Goal: Find specific page/section: Find specific page/section

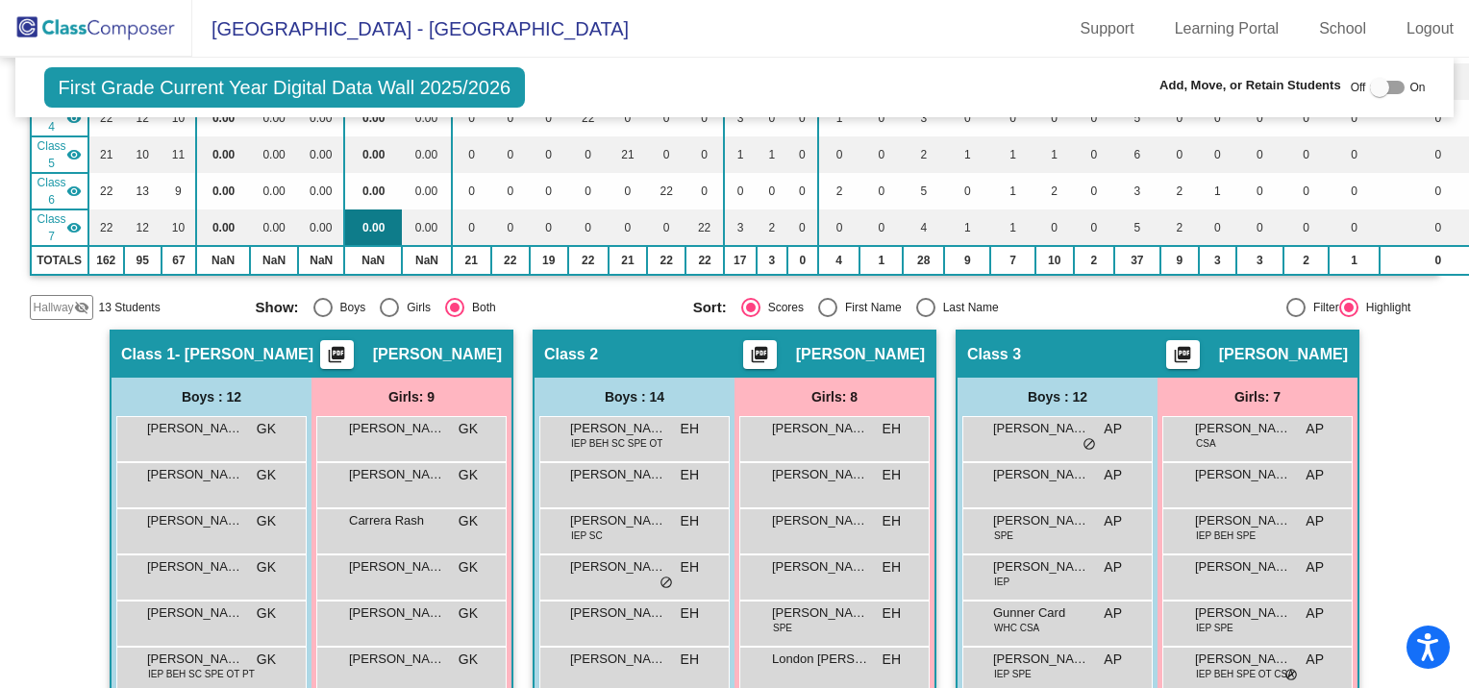
scroll to position [288, 0]
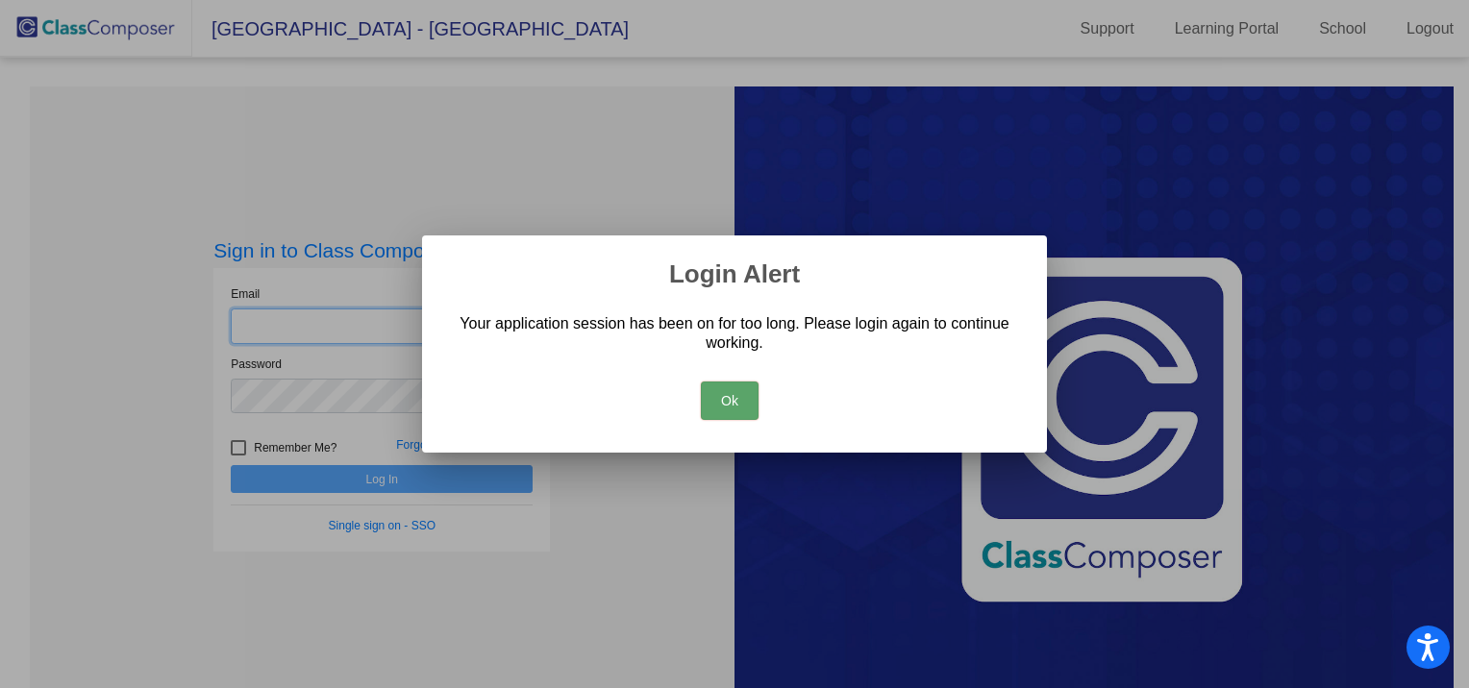
type input "[PERSON_NAME][EMAIL_ADDRESS][PERSON_NAME][DOMAIN_NAME]"
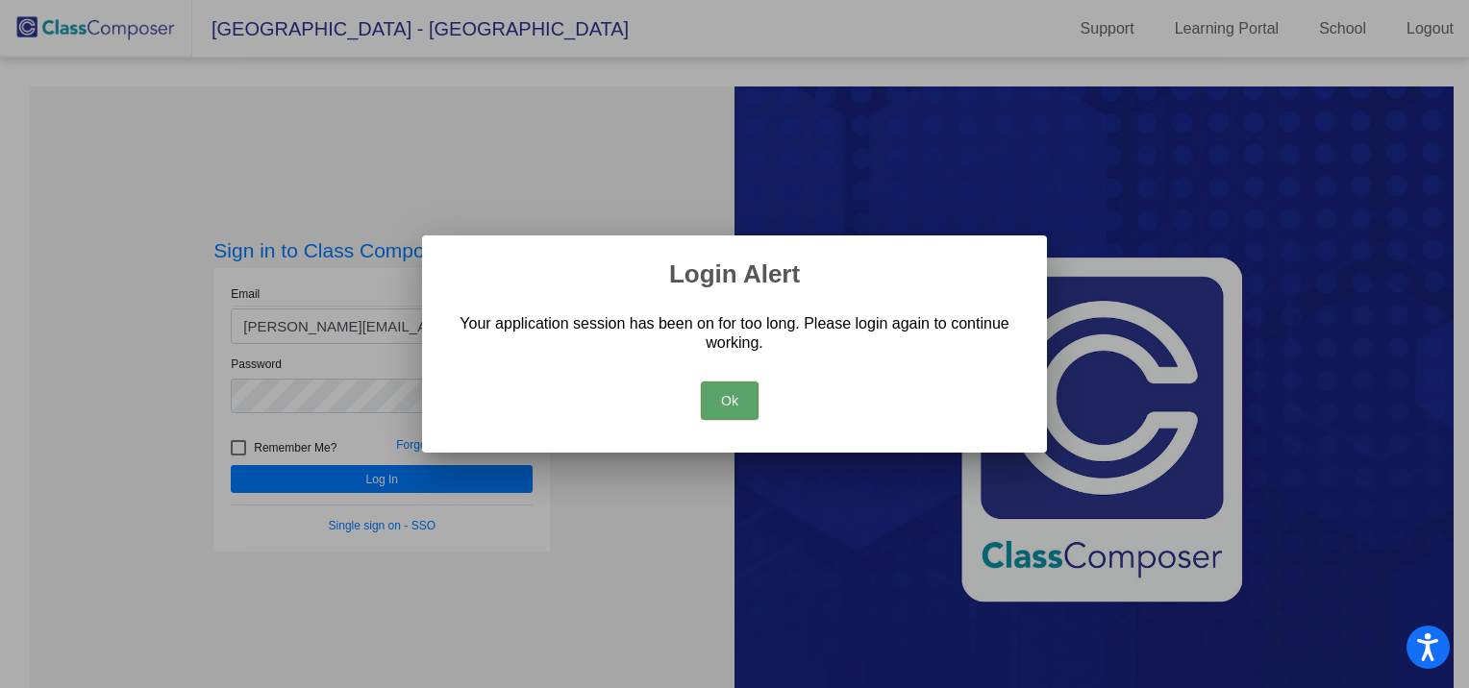
click at [746, 396] on button "Ok" at bounding box center [730, 401] width 58 height 38
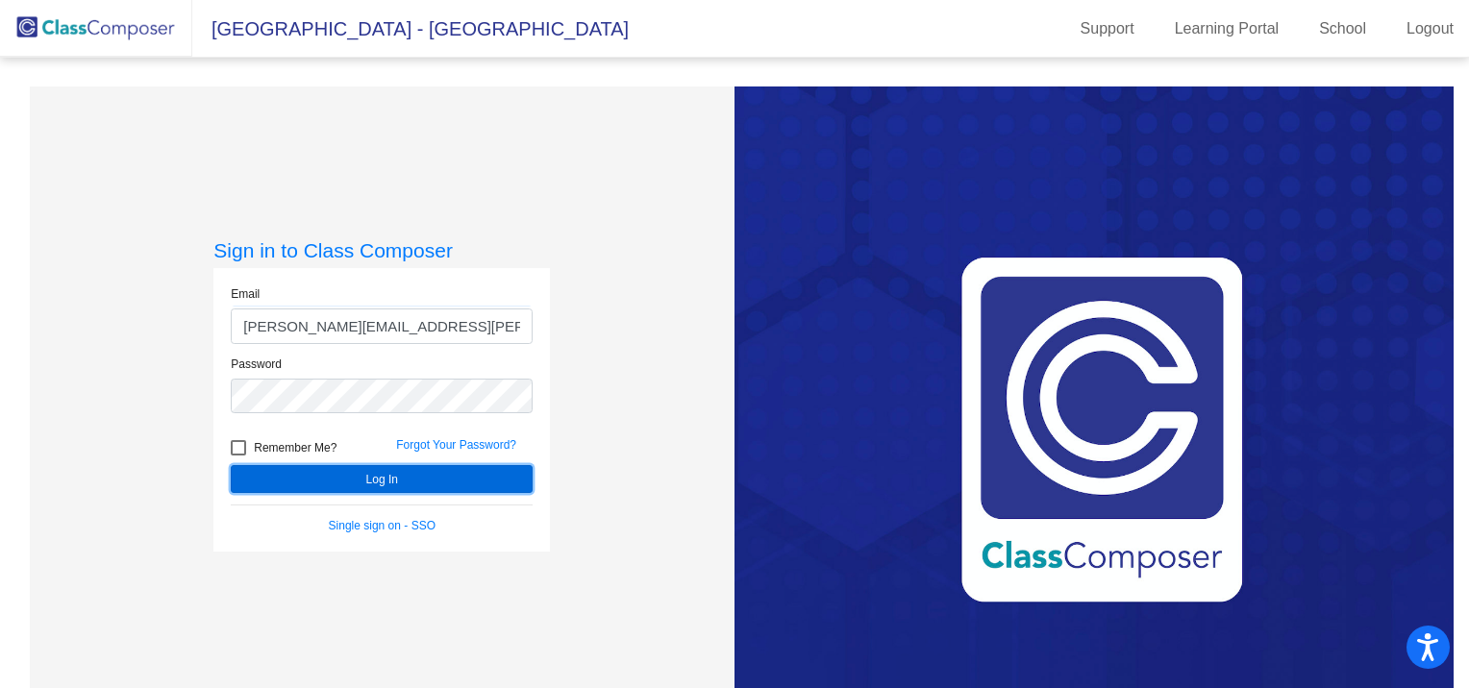
click at [460, 483] on button "Log In" at bounding box center [382, 479] width 302 height 28
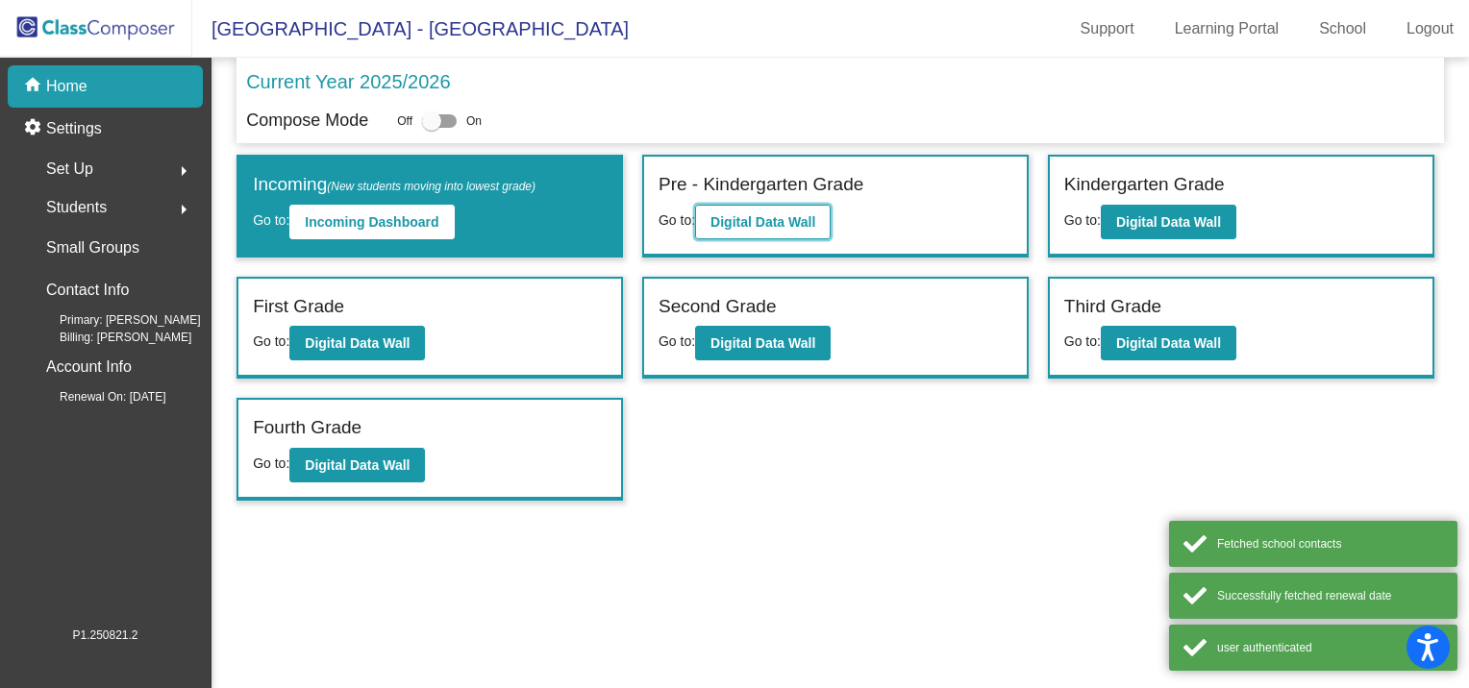
click at [740, 219] on b "Digital Data Wall" at bounding box center [762, 221] width 105 height 15
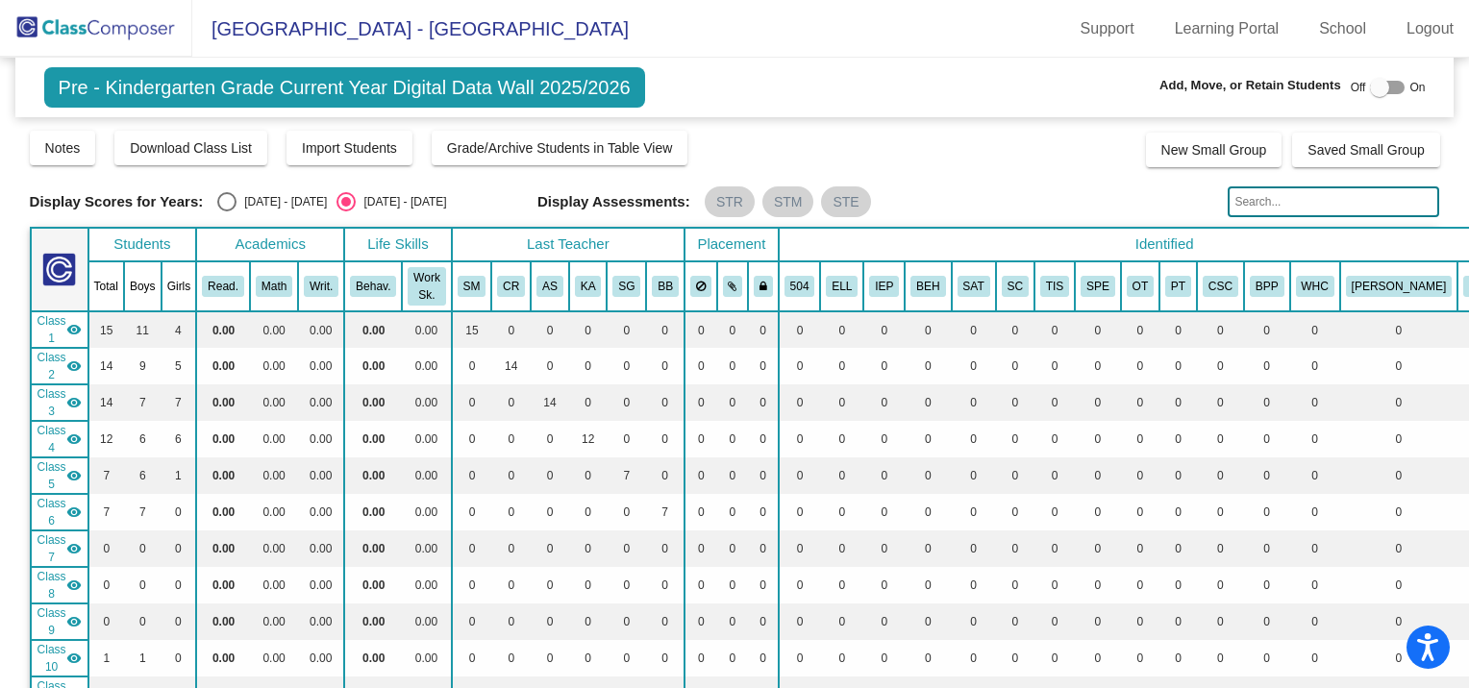
click at [1286, 200] on input "text" at bounding box center [1333, 201] width 211 height 31
type input "maris"
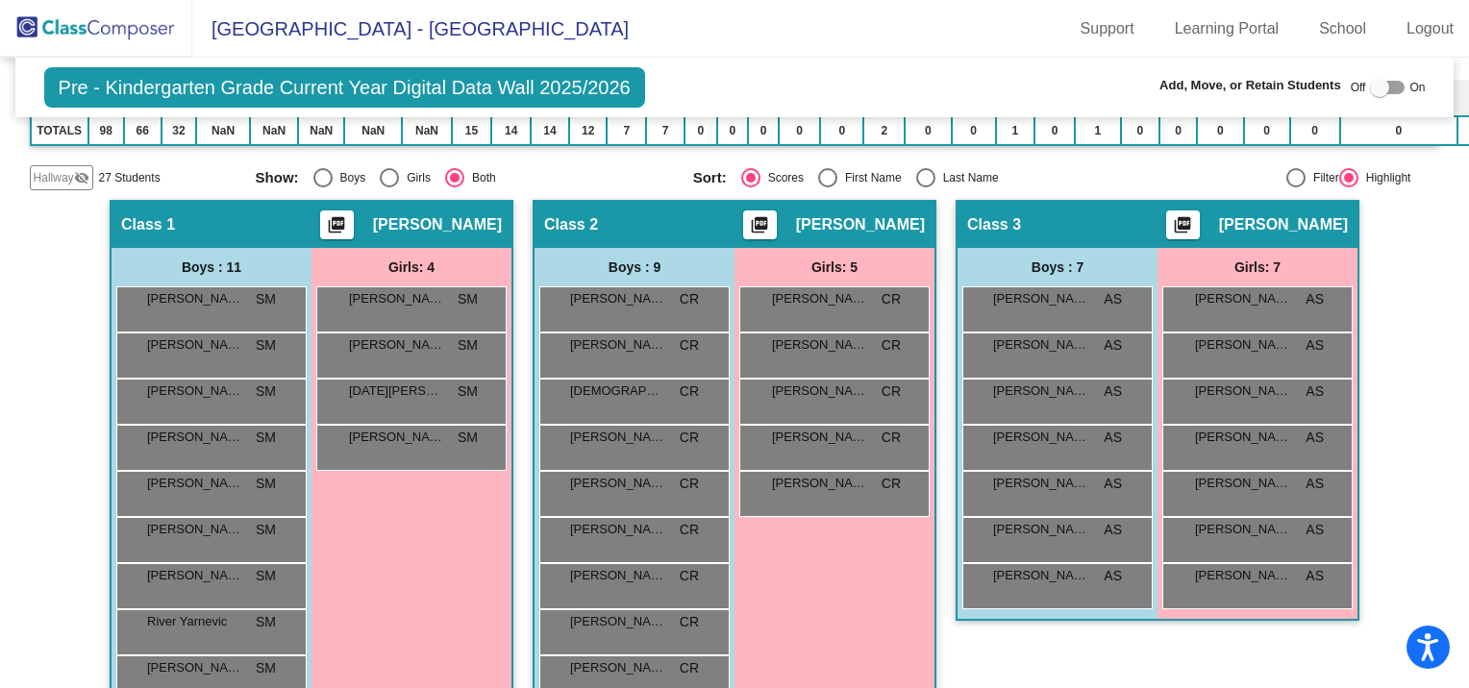
scroll to position [192, 0]
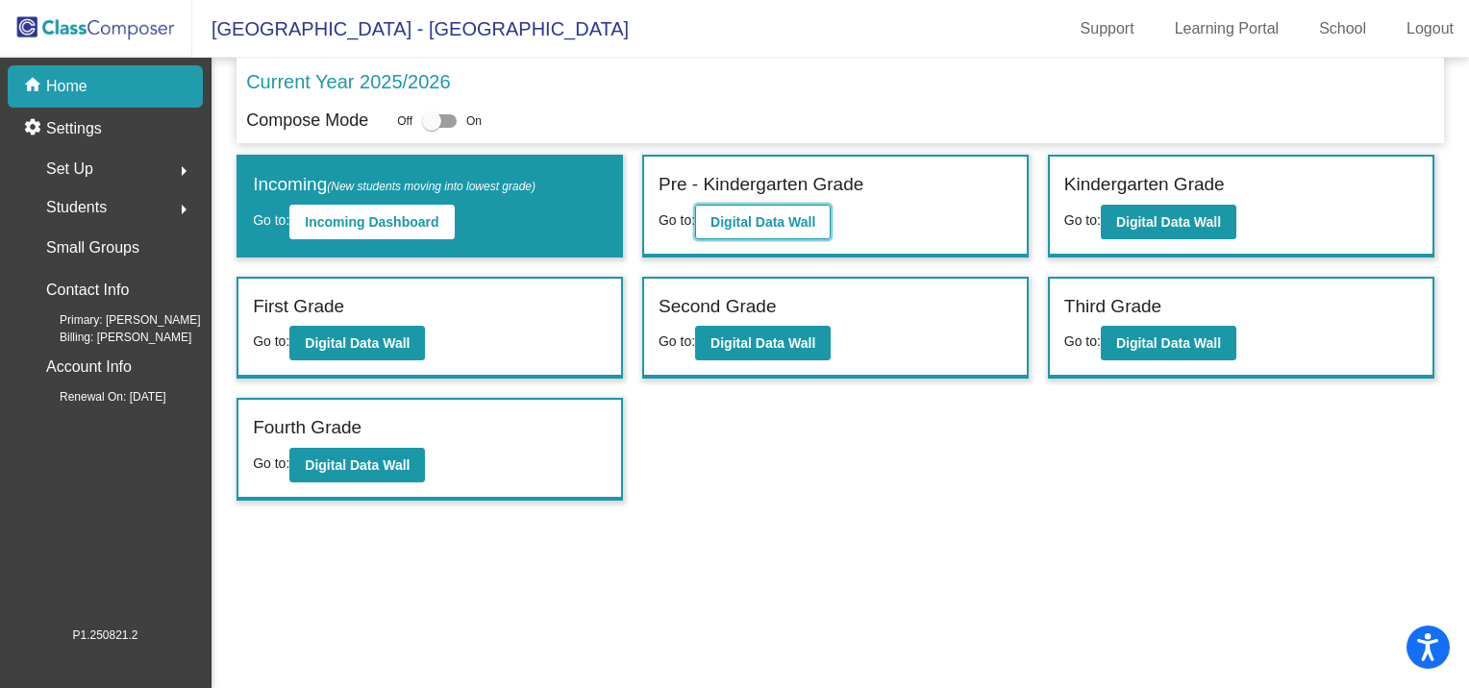
click at [739, 214] on b "Digital Data Wall" at bounding box center [762, 221] width 105 height 15
click at [1134, 214] on b "Digital Data Wall" at bounding box center [1168, 221] width 105 height 15
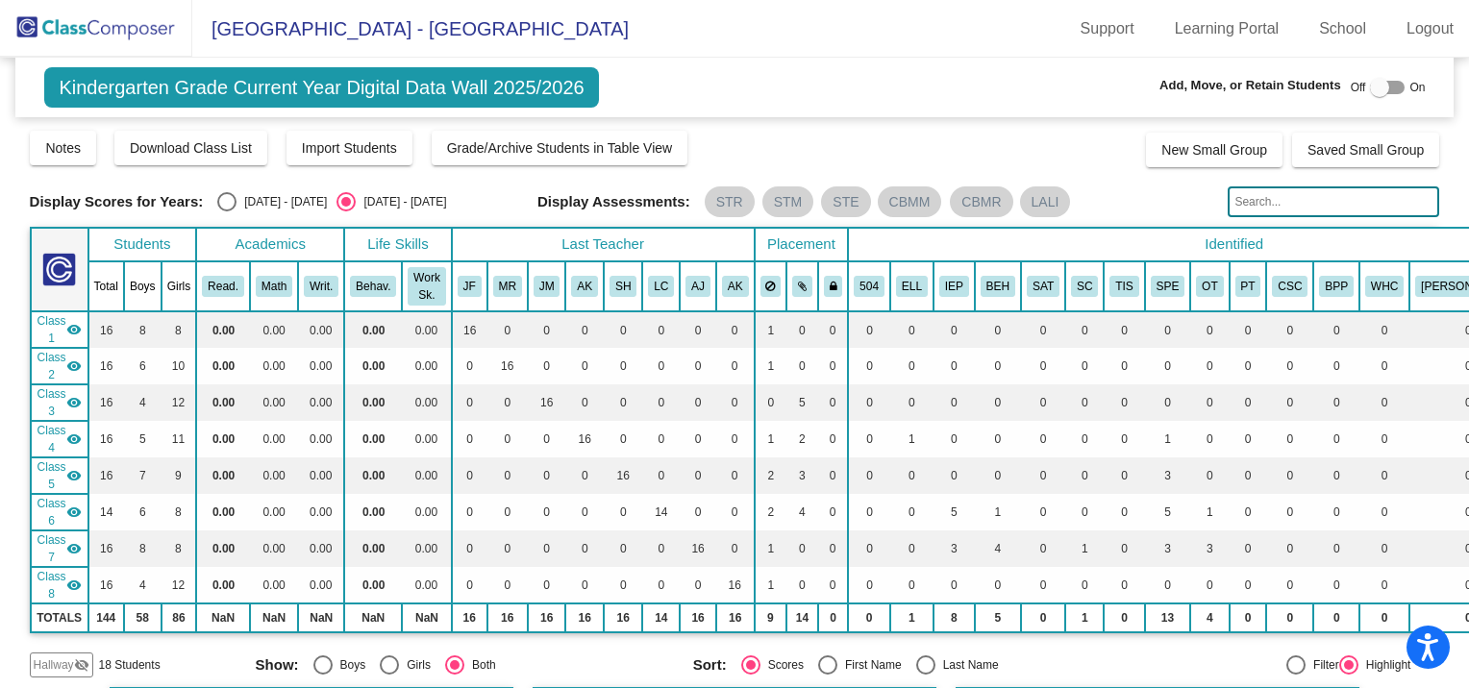
click at [1261, 200] on input "text" at bounding box center [1333, 201] width 211 height 31
type input "maris"
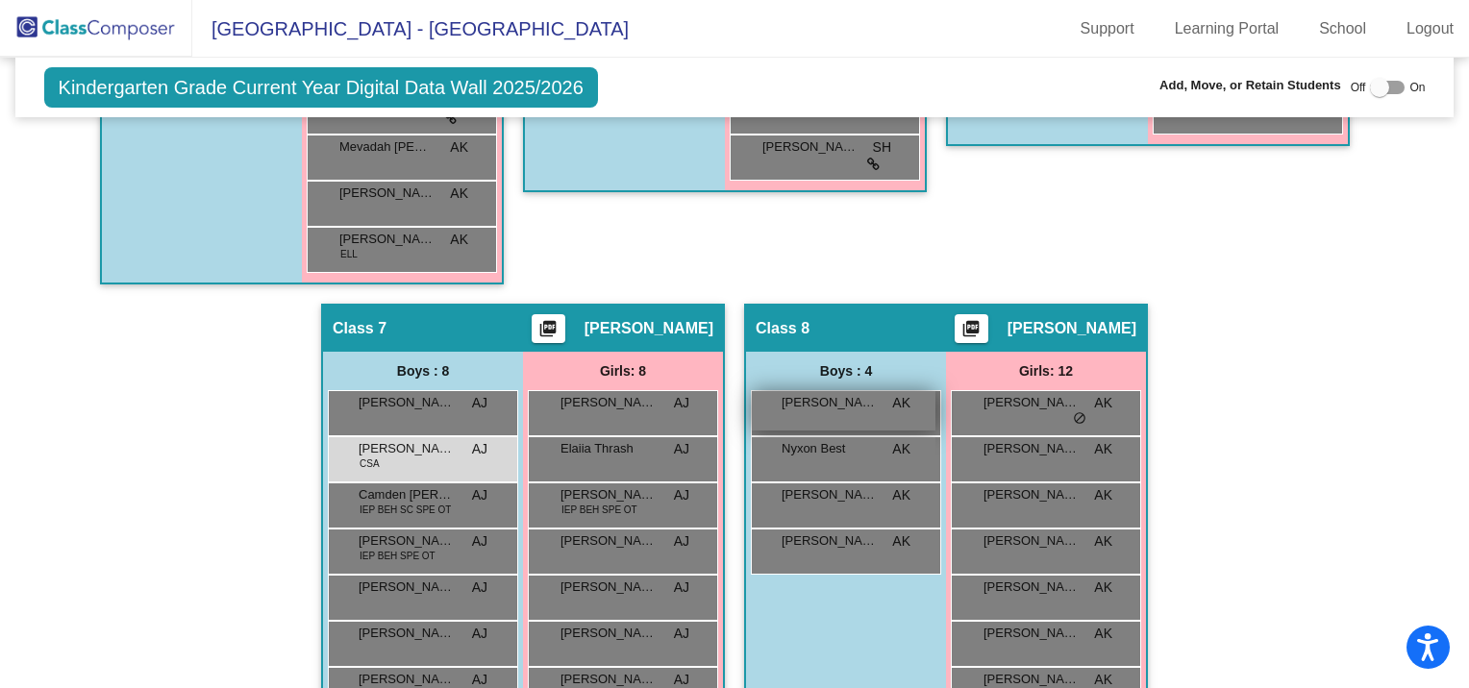
scroll to position [1872, 0]
